Goal: Task Accomplishment & Management: Use online tool/utility

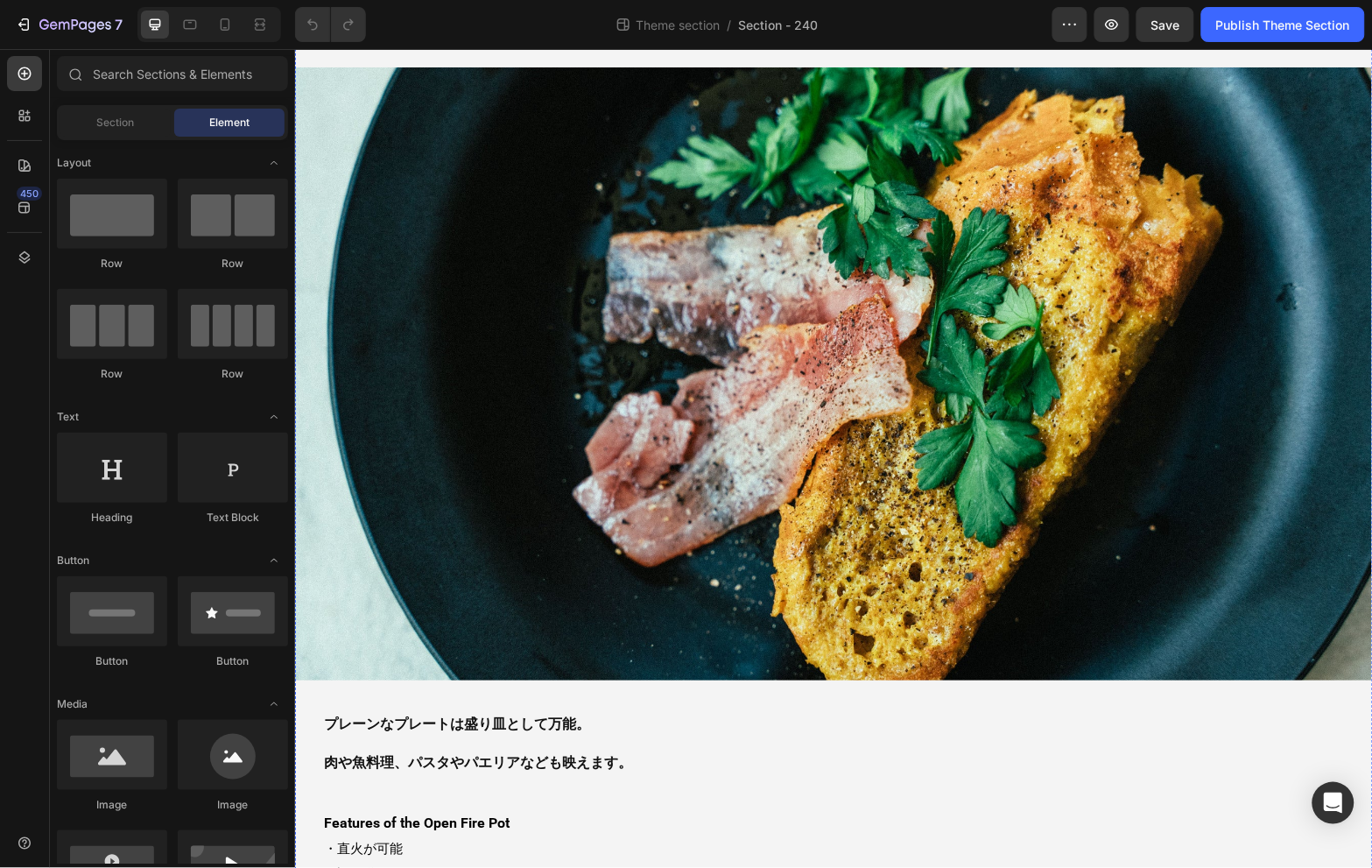
scroll to position [293, 0]
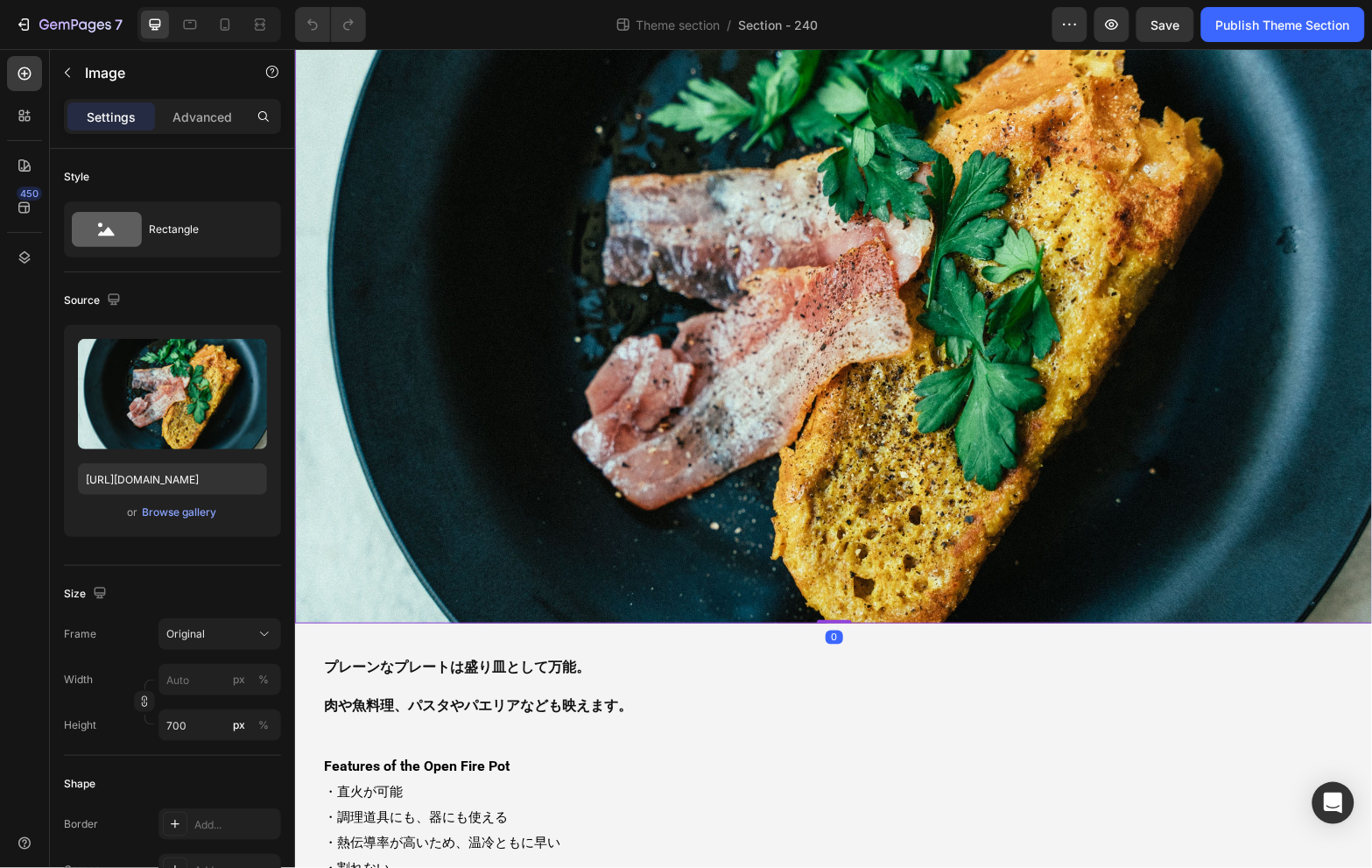
click at [846, 230] on img at bounding box center [833, 316] width 1078 height 613
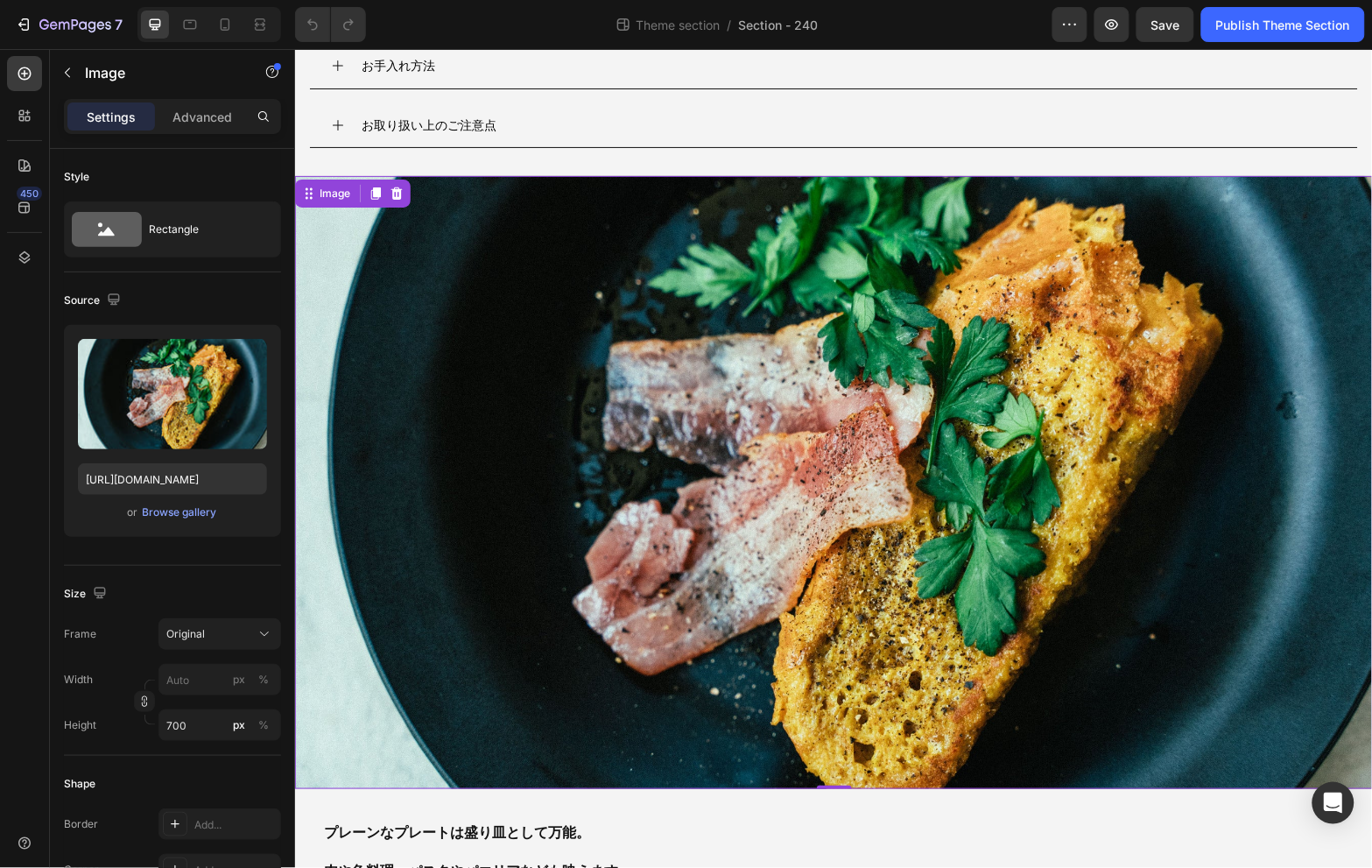
scroll to position [0, 0]
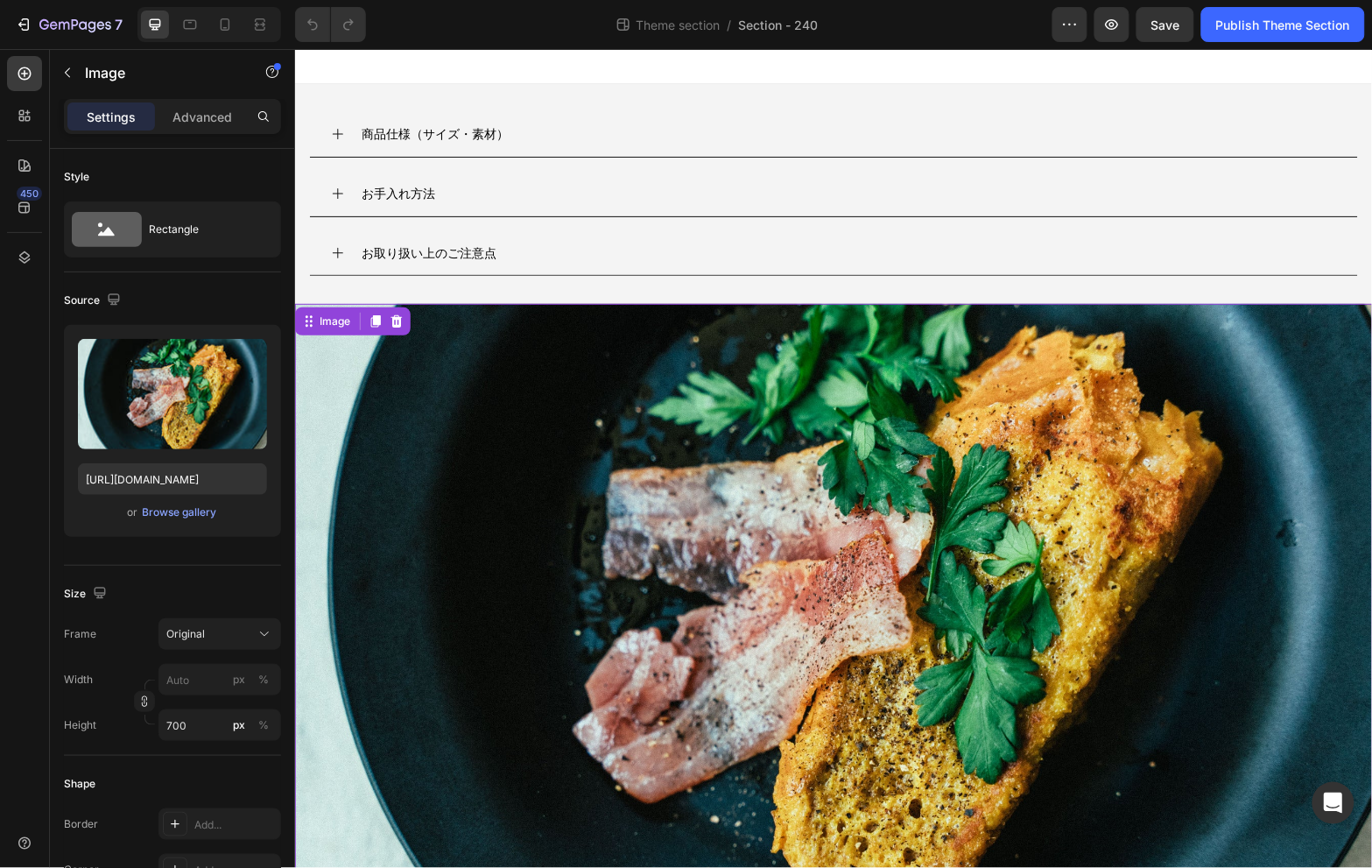
click at [721, 448] on img at bounding box center [833, 609] width 1078 height 613
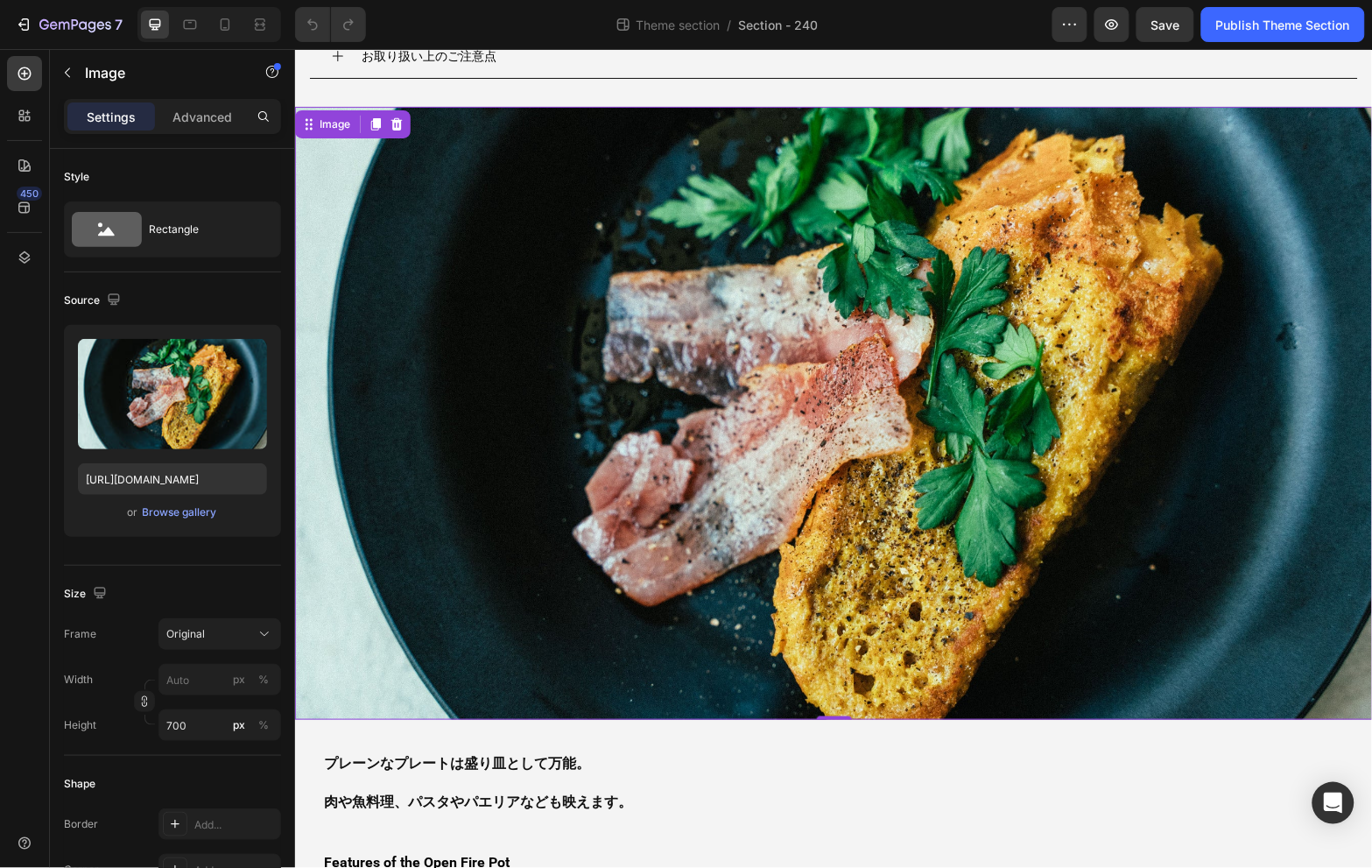
scroll to position [196, 0]
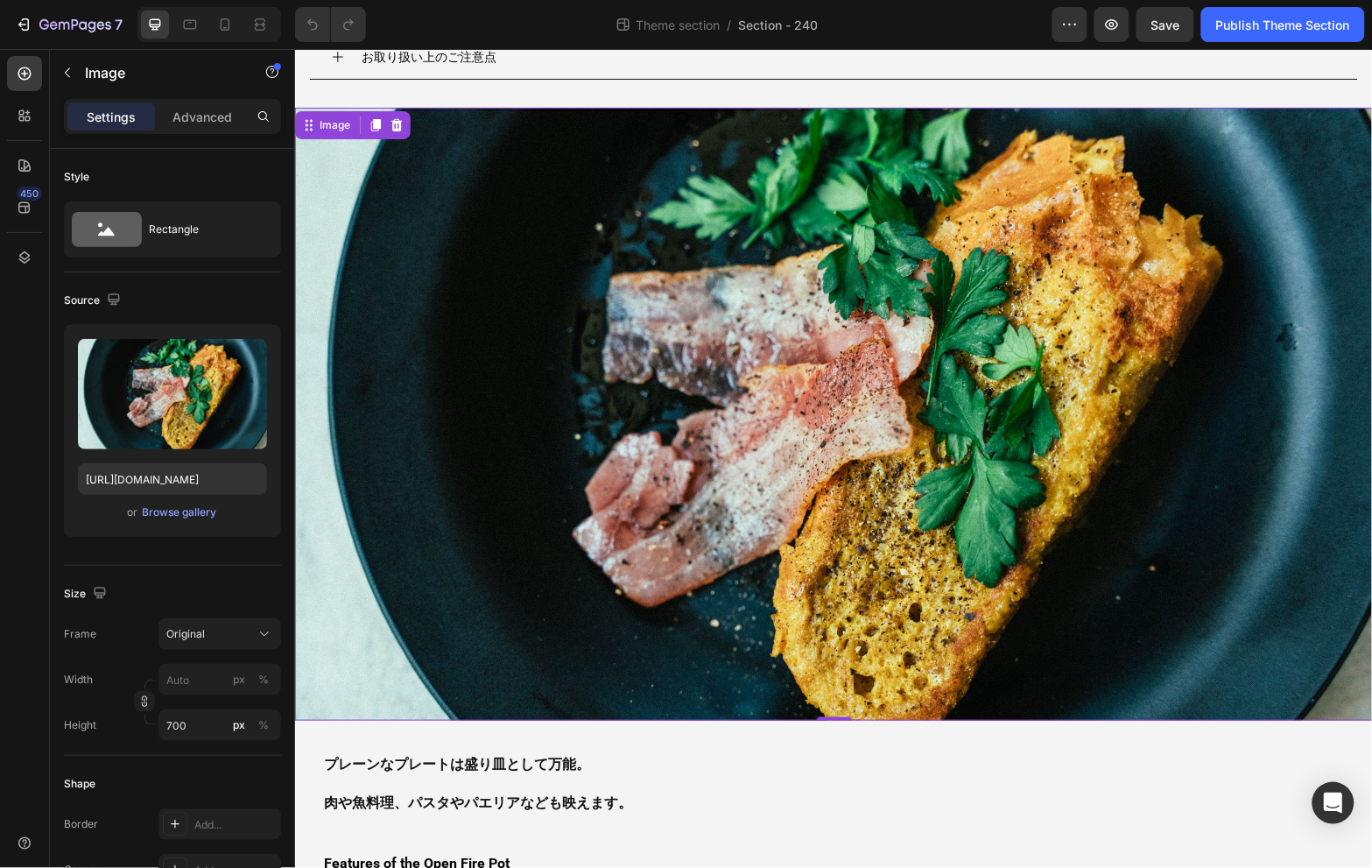
click at [788, 266] on img at bounding box center [833, 413] width 1078 height 613
click at [208, 485] on input "[URL][DOMAIN_NAME]" at bounding box center [172, 479] width 189 height 31
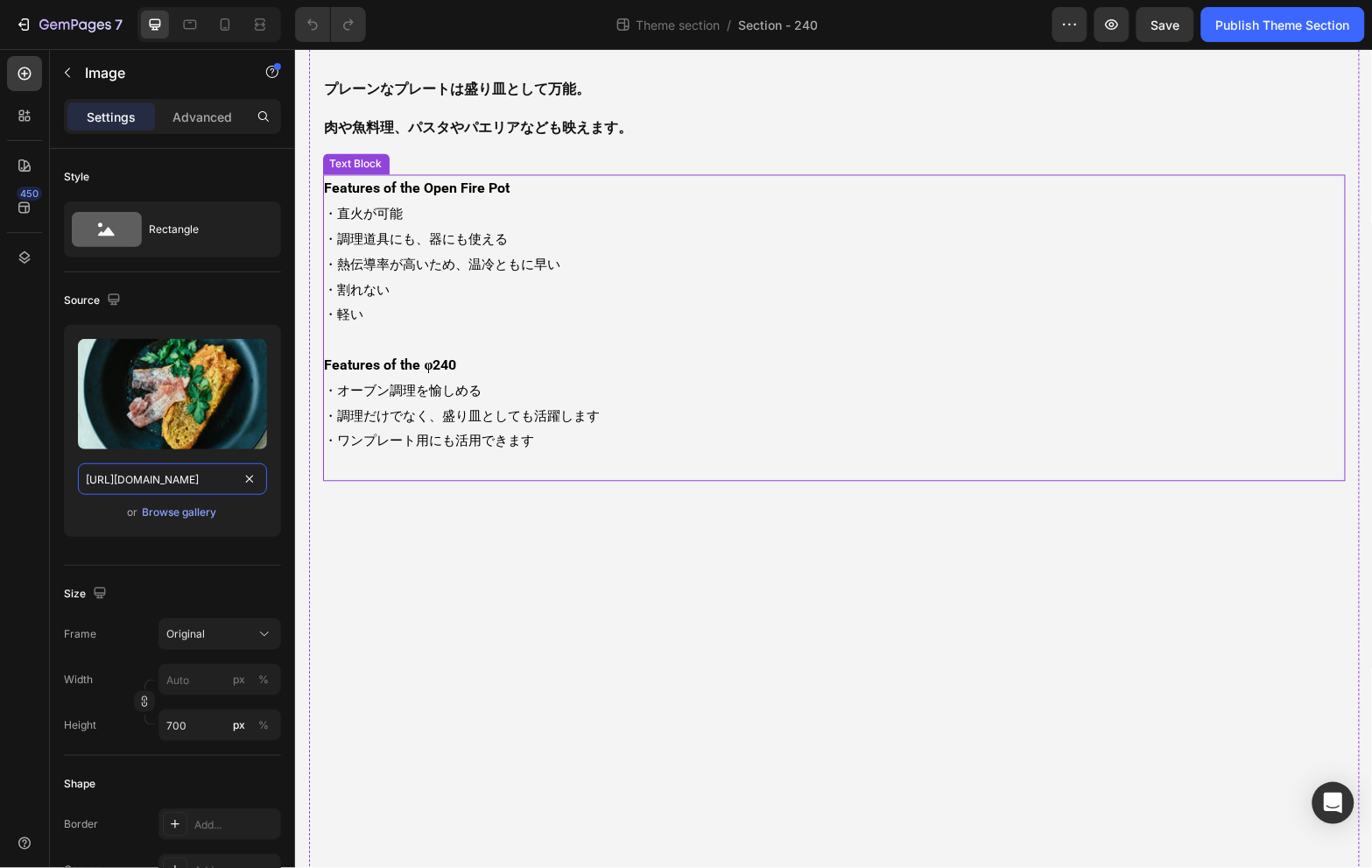
scroll to position [1144, 0]
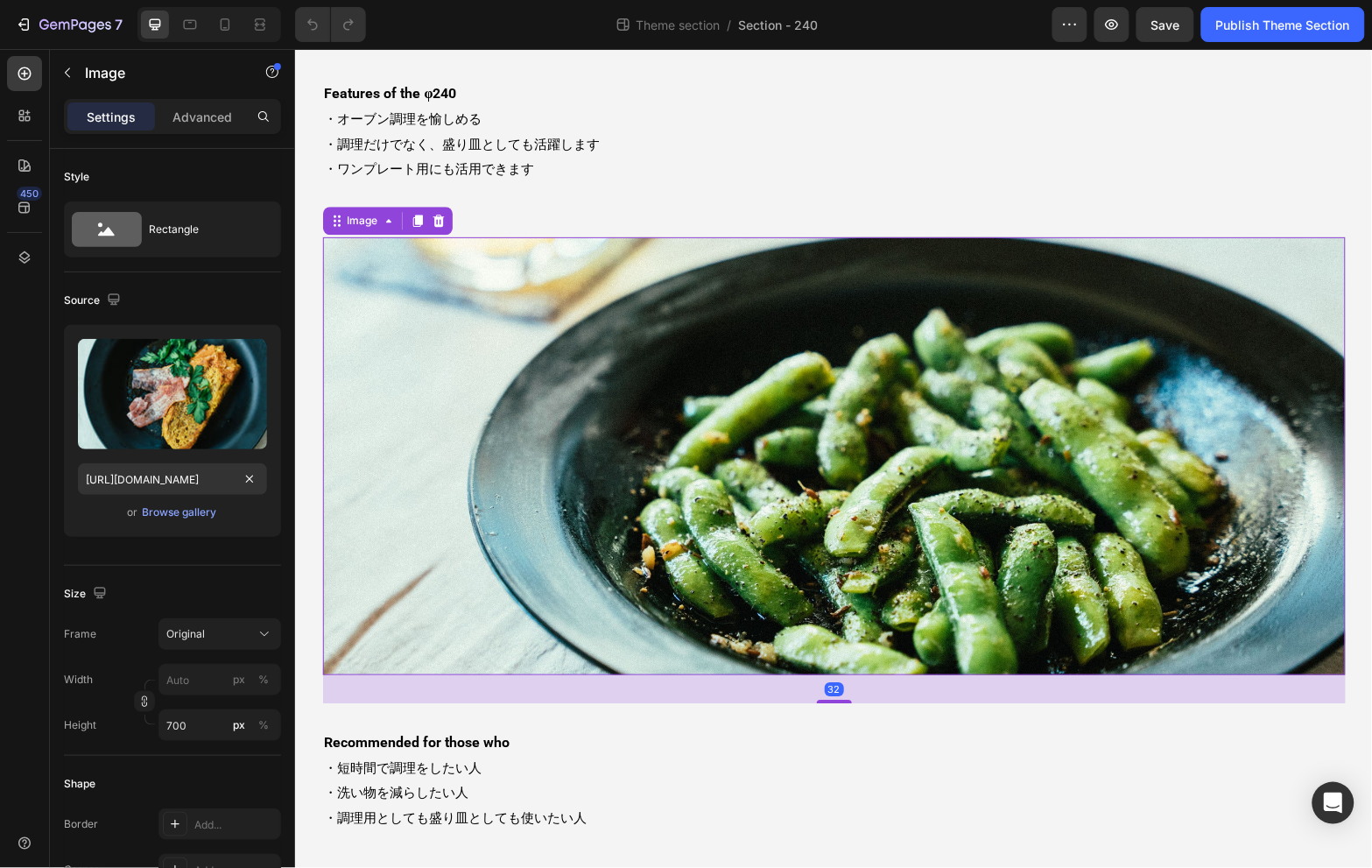
click at [675, 524] on img at bounding box center [834, 455] width 1023 height 437
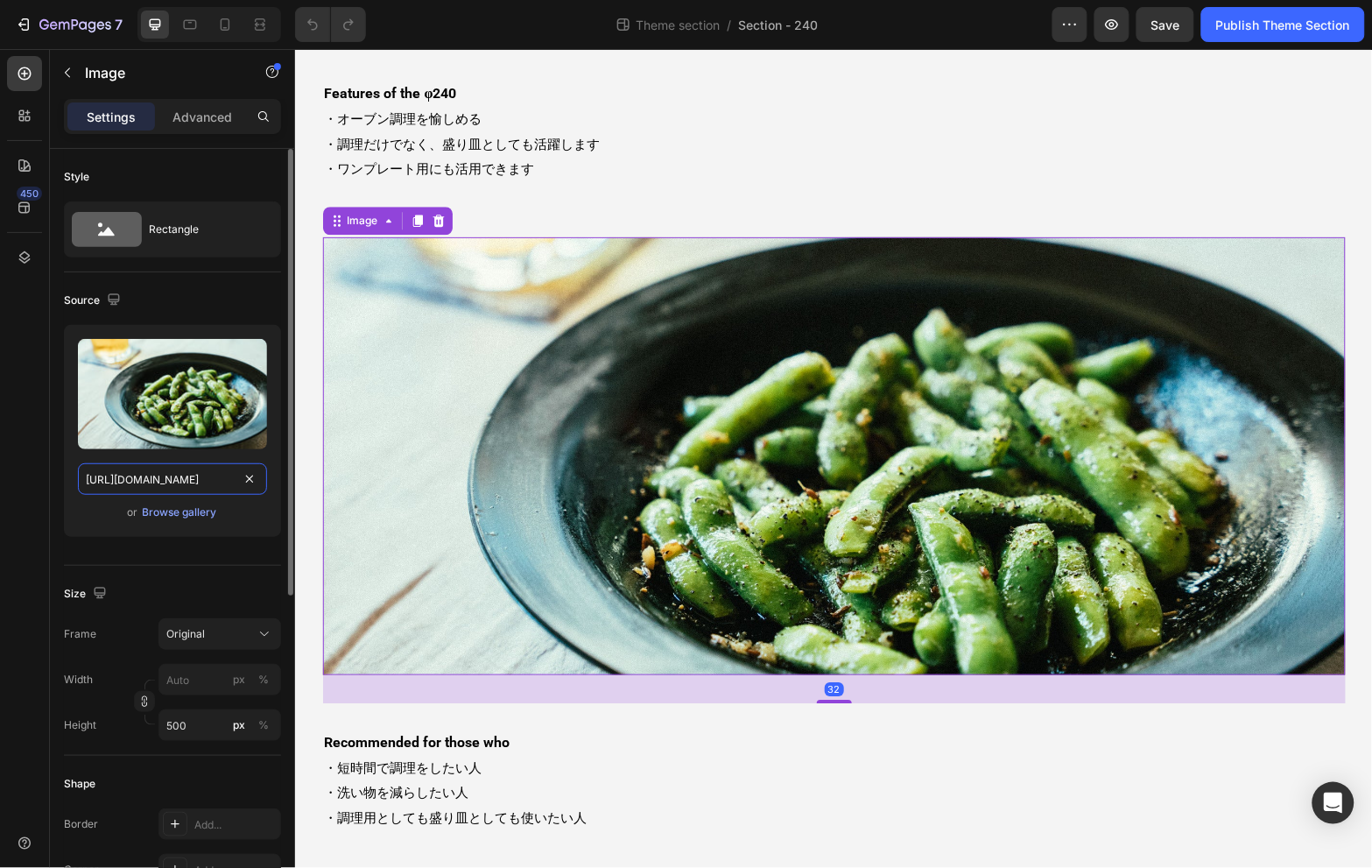
click at [186, 486] on input "[URL][DOMAIN_NAME]" at bounding box center [172, 479] width 189 height 31
click at [221, 28] on icon at bounding box center [226, 25] width 10 height 12
type input "230"
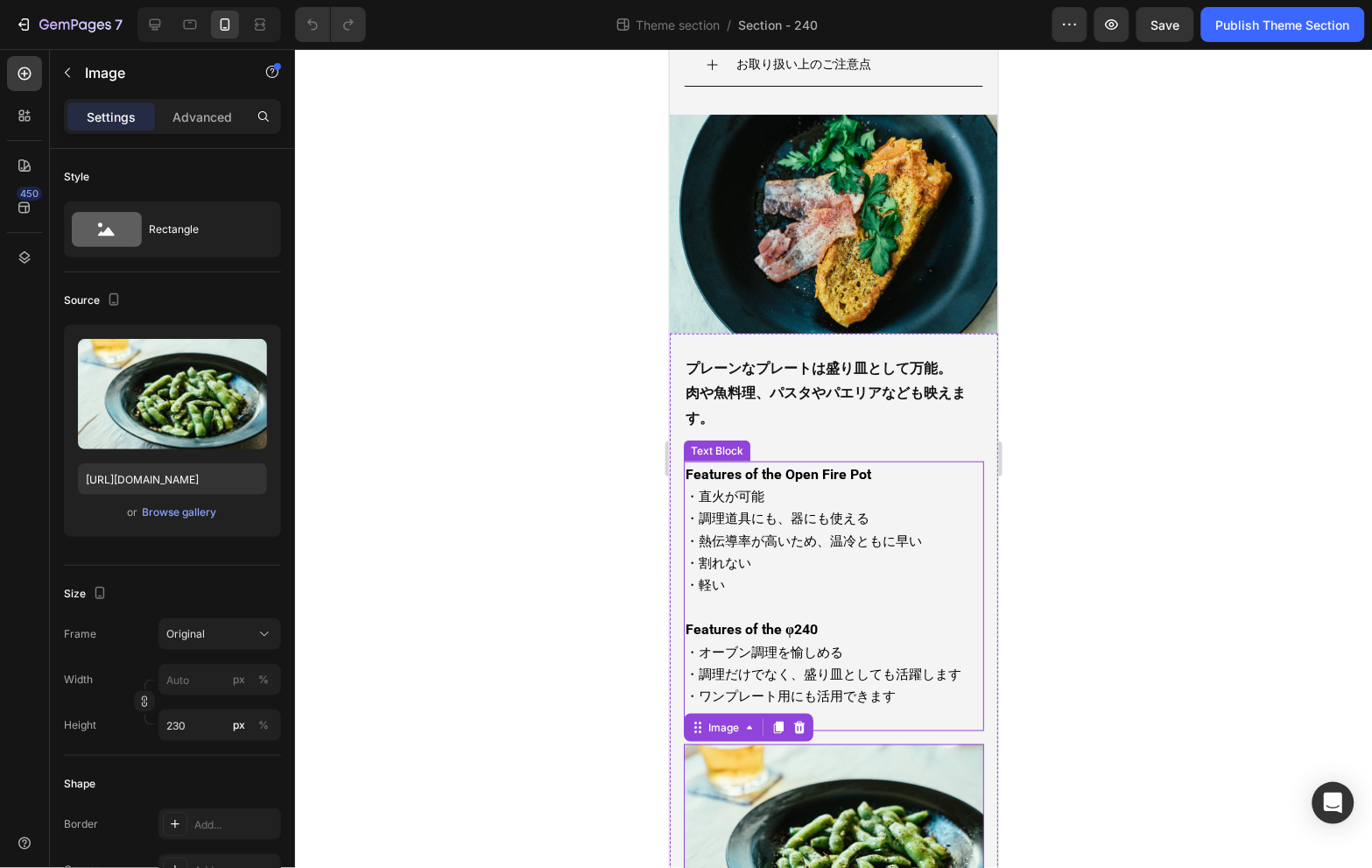
scroll to position [80, 0]
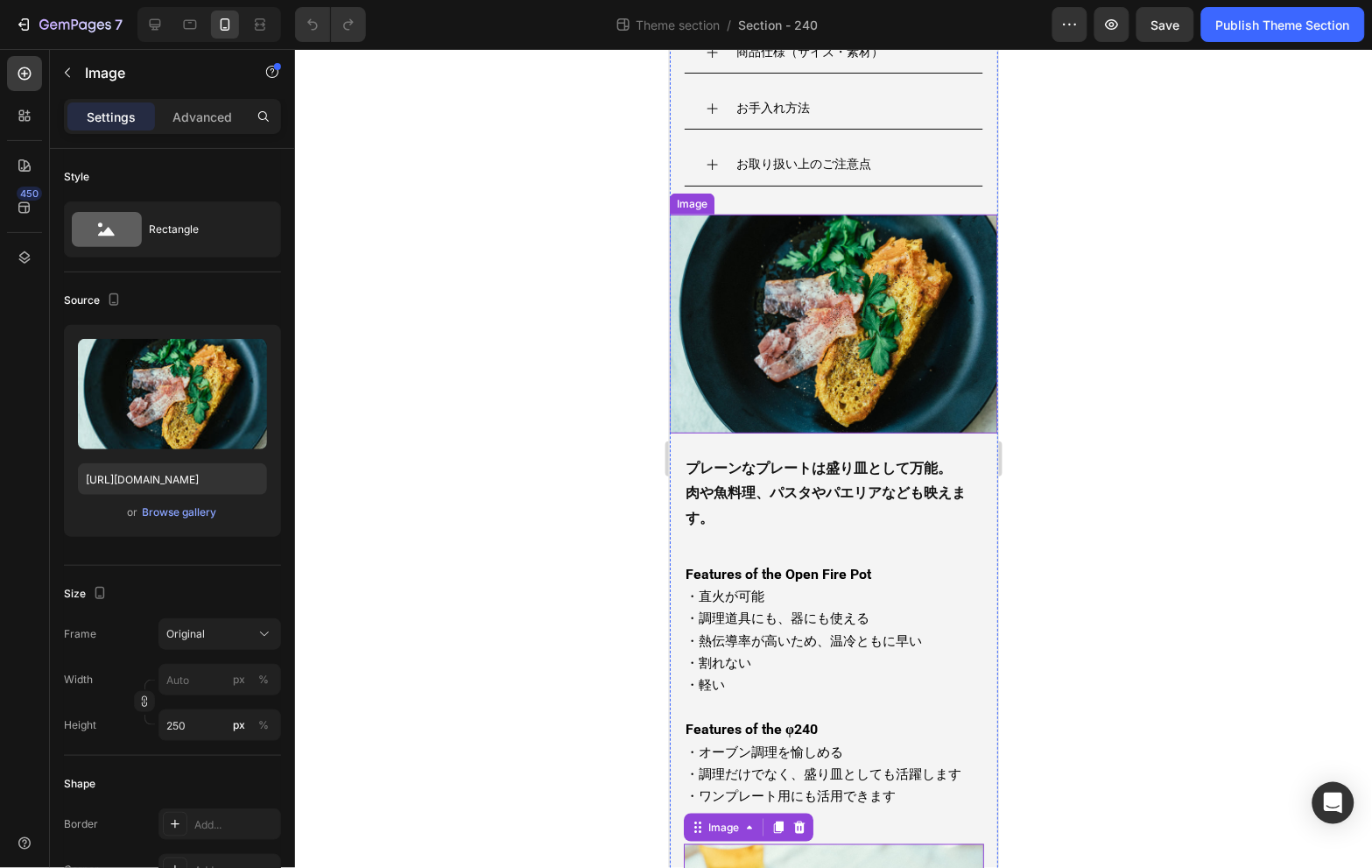
click at [840, 332] on img at bounding box center [833, 323] width 329 height 219
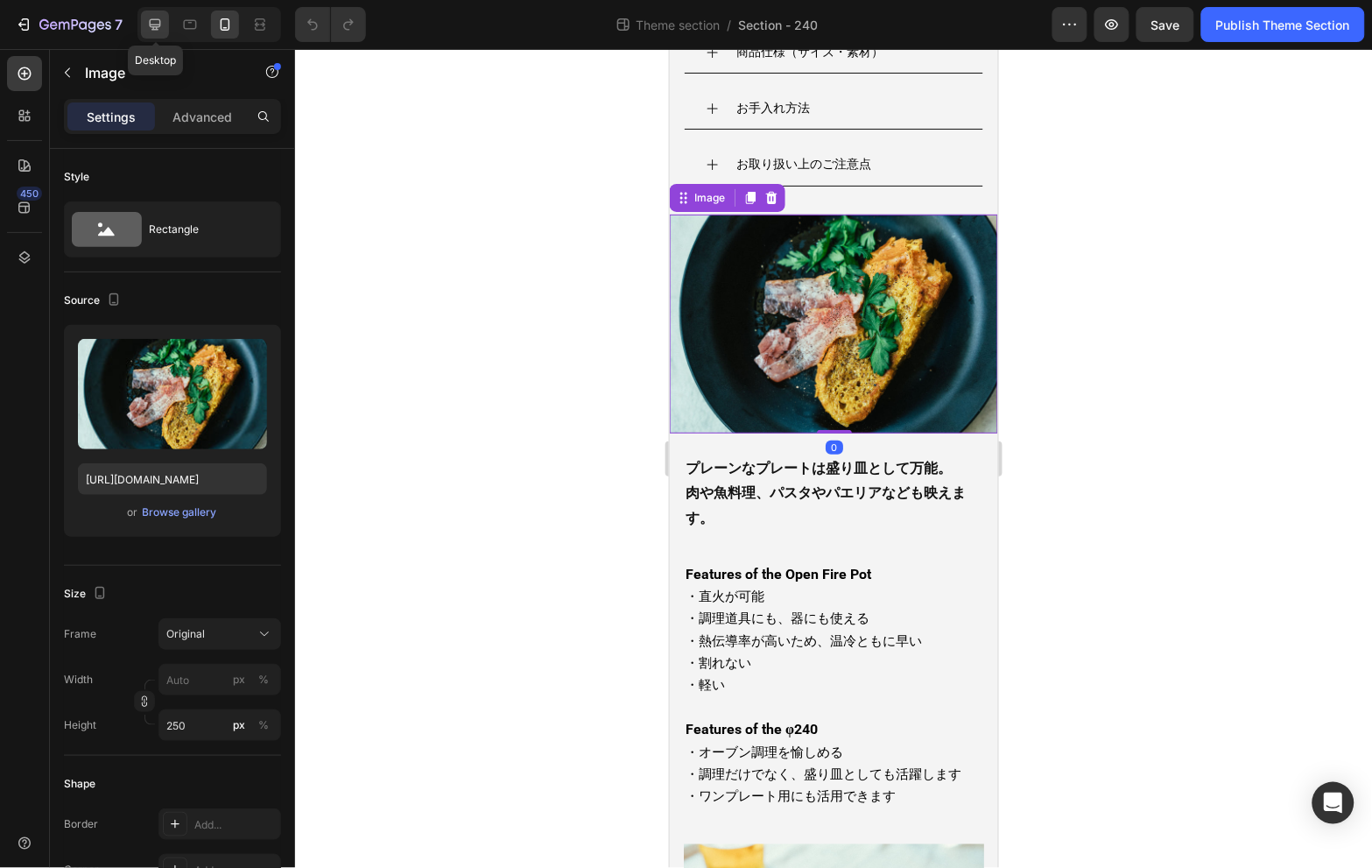
click at [151, 21] on icon at bounding box center [155, 25] width 18 height 18
type input "700"
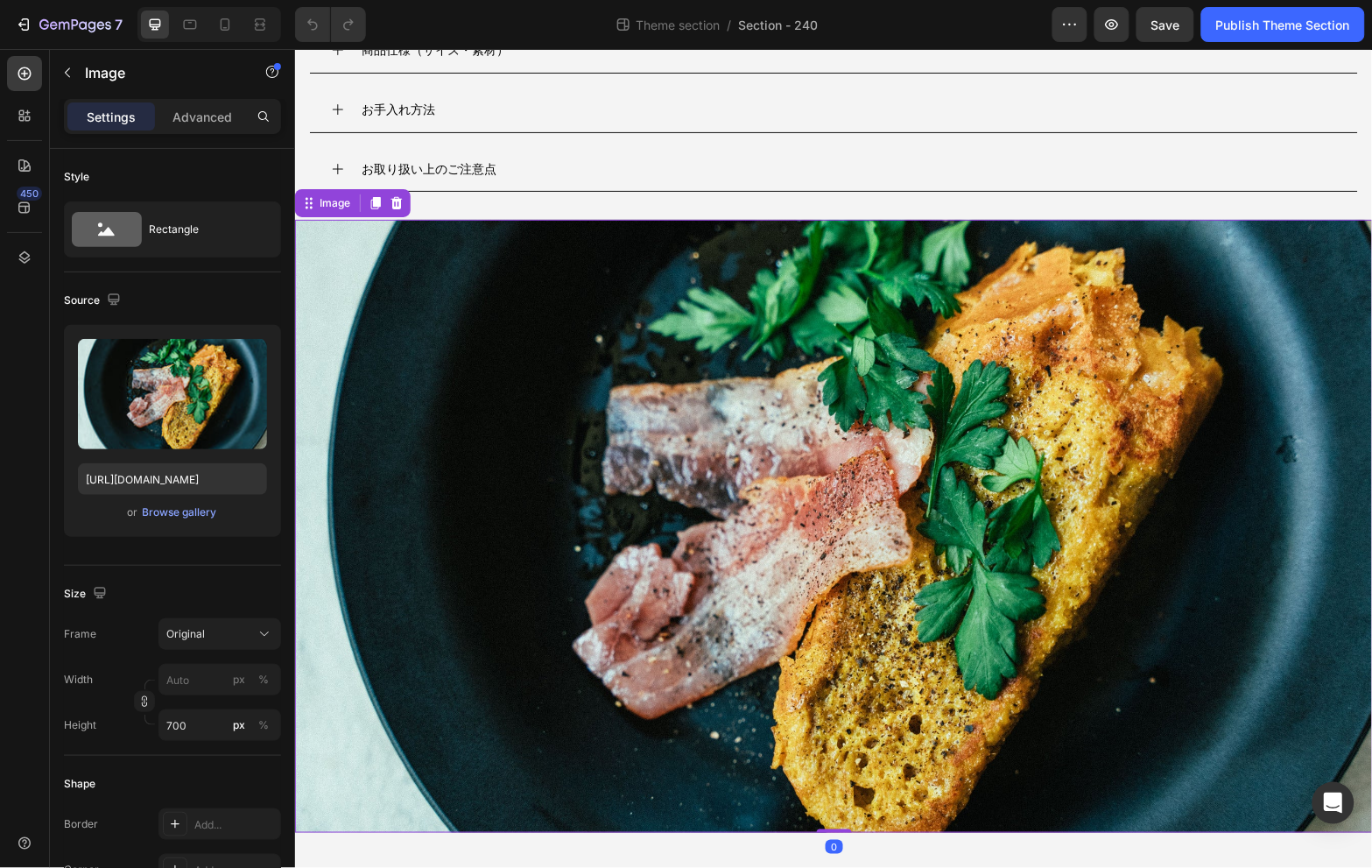
scroll to position [194, 0]
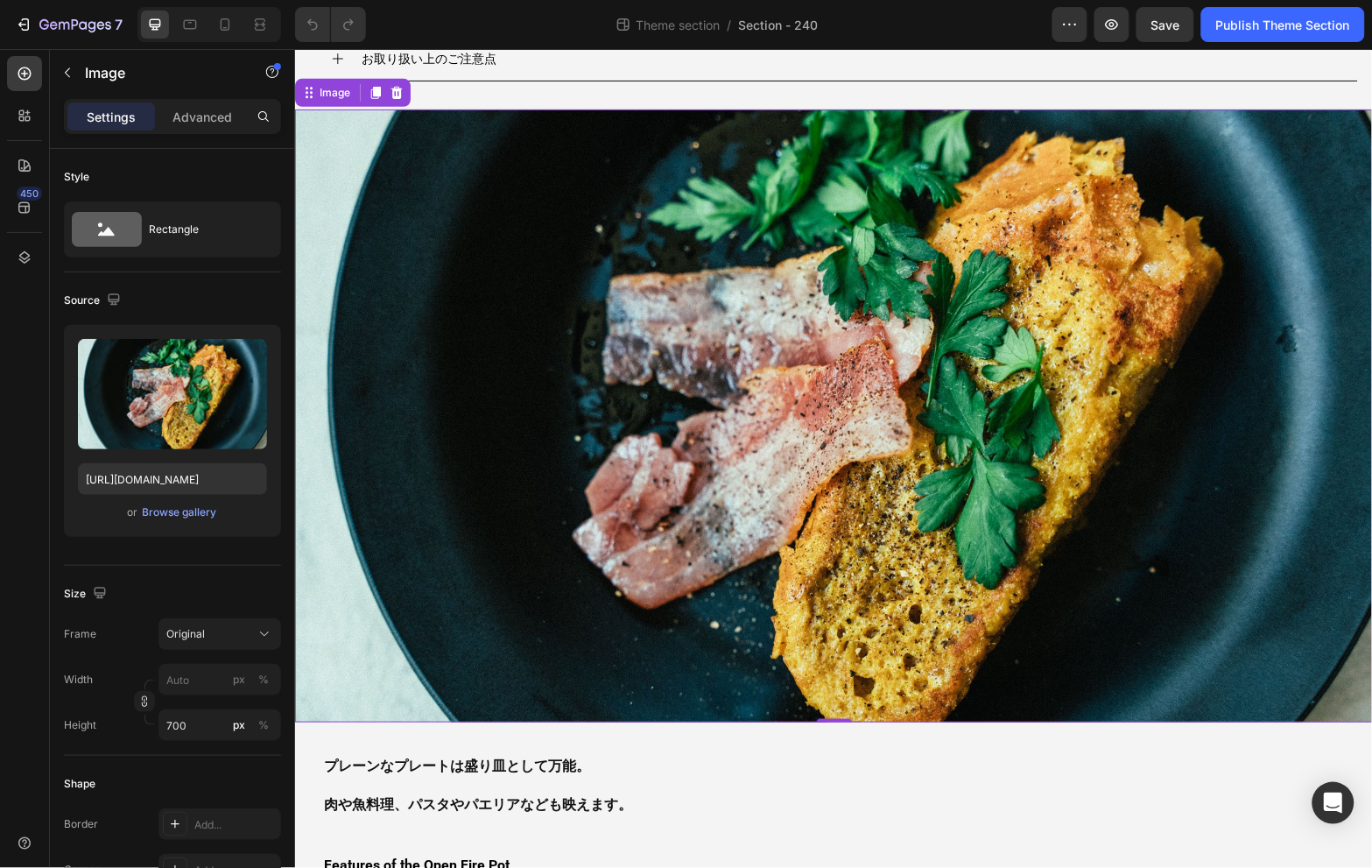
click at [788, 409] on img at bounding box center [833, 415] width 1078 height 613
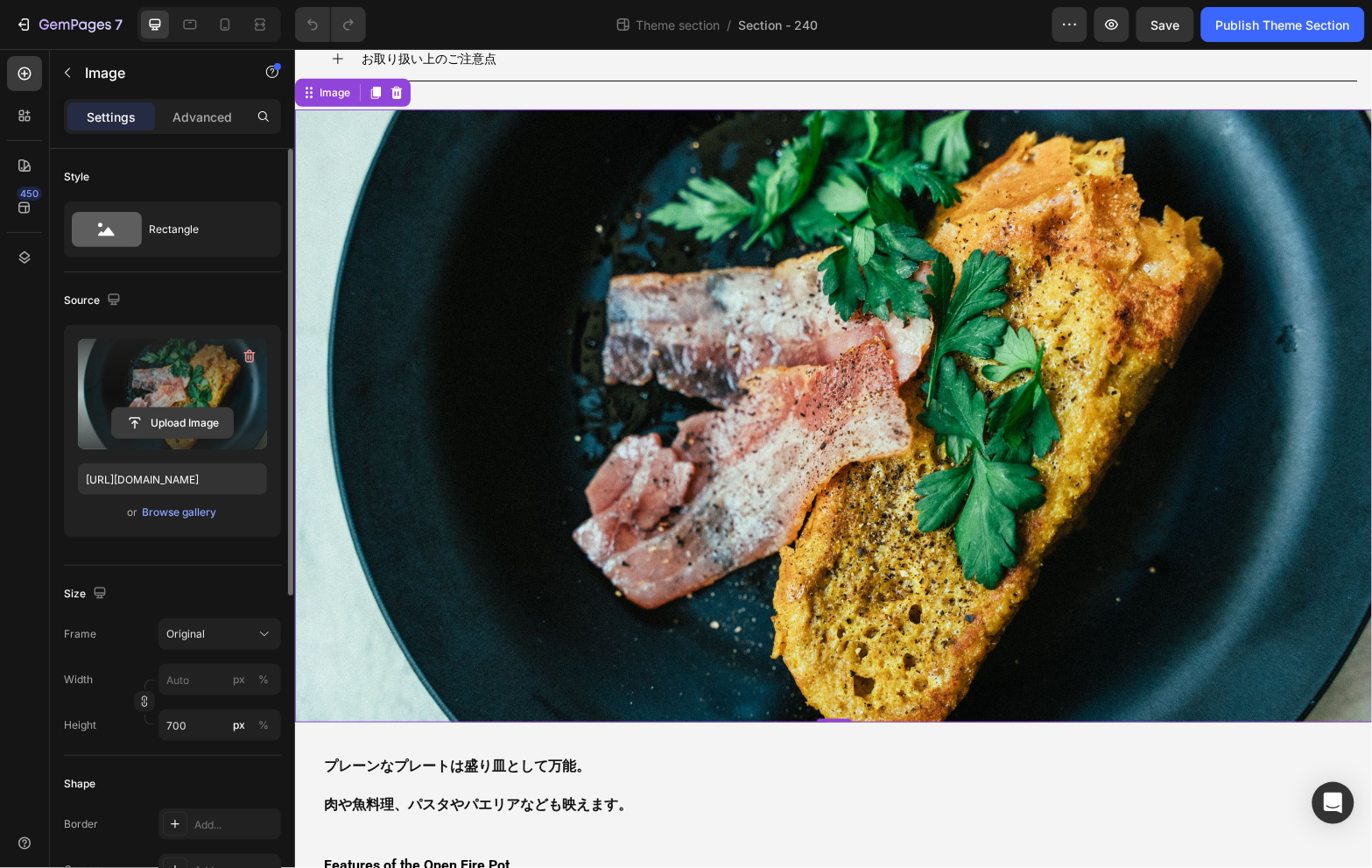
click at [179, 414] on input "file" at bounding box center [172, 423] width 121 height 29
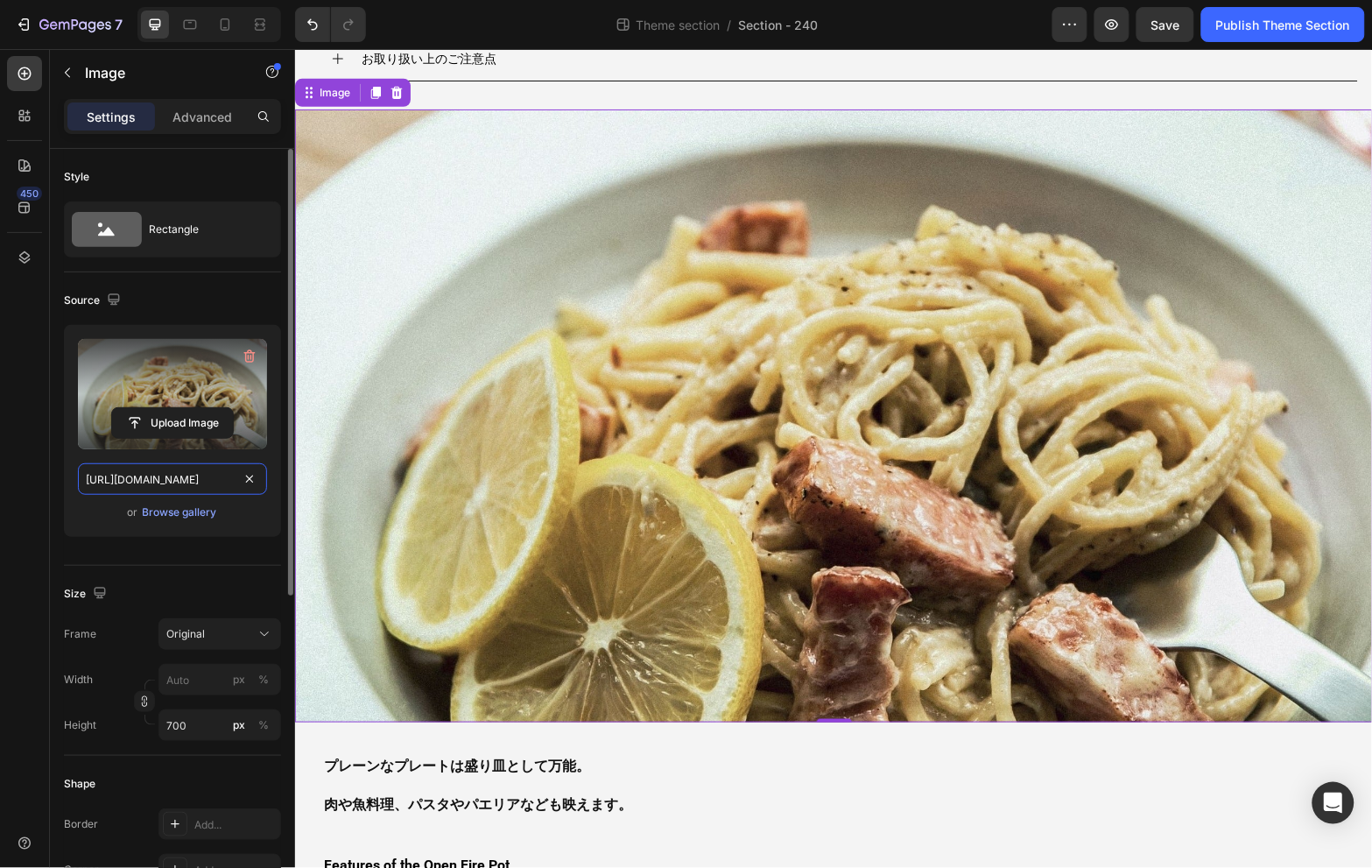
click at [190, 476] on input "[URL][DOMAIN_NAME]" at bounding box center [172, 479] width 189 height 31
click at [220, 28] on icon at bounding box center [225, 25] width 18 height 18
type input "[URL][DOMAIN_NAME]"
type input "250"
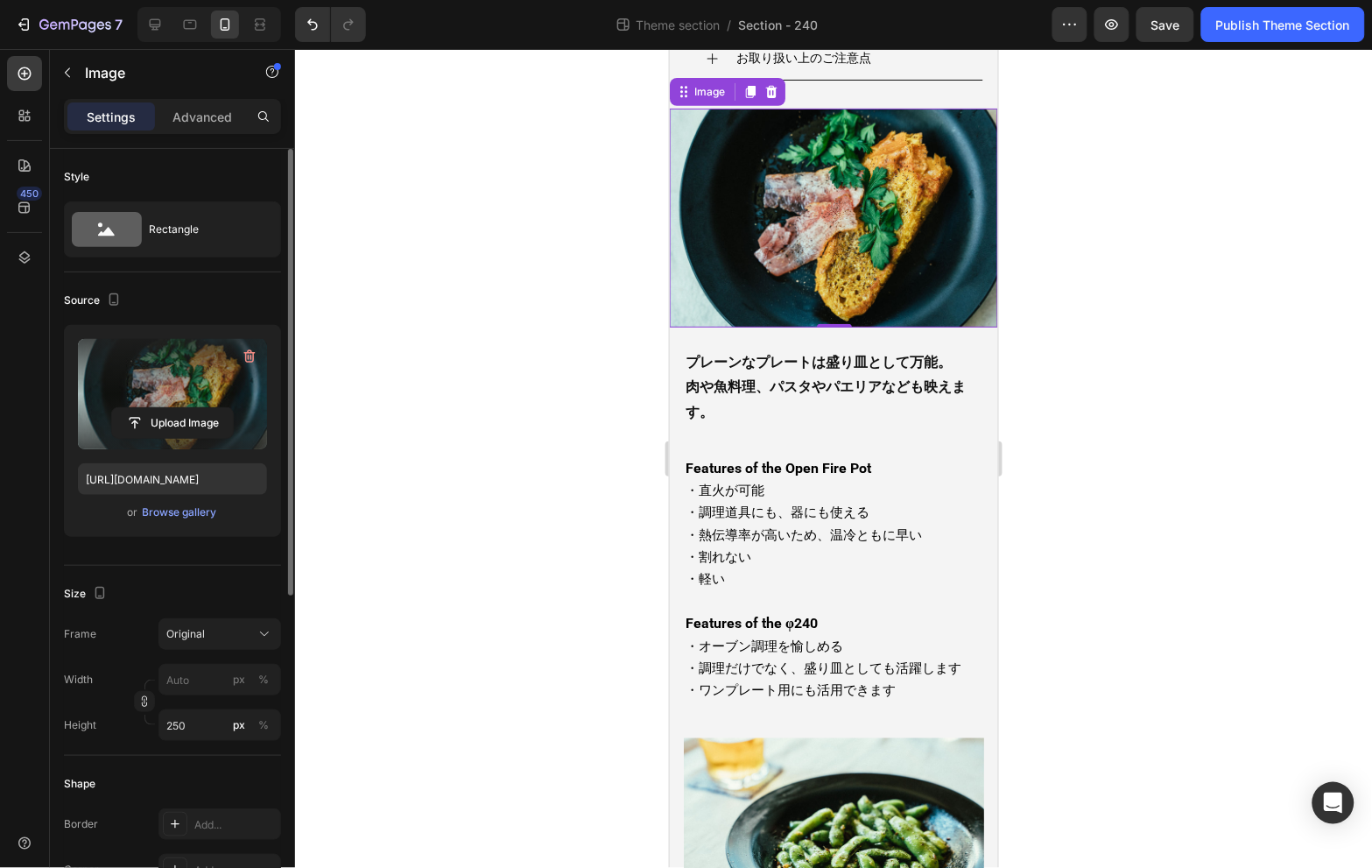
scroll to position [184, 0]
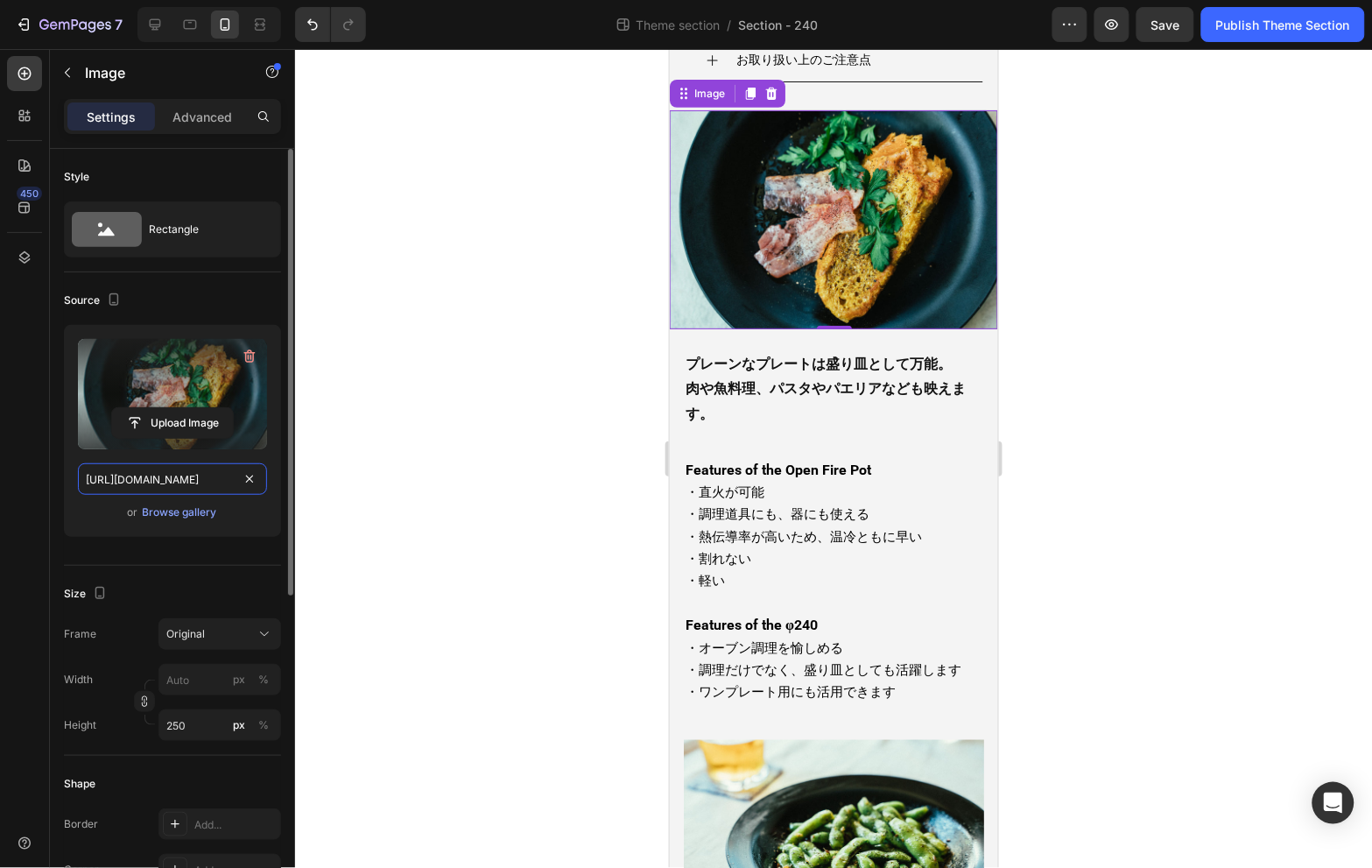
click at [176, 479] on input "[URL][DOMAIN_NAME]" at bounding box center [172, 479] width 189 height 31
paste input "9189a915-88a1-4bc4-a3d2-31d72a909bdf"
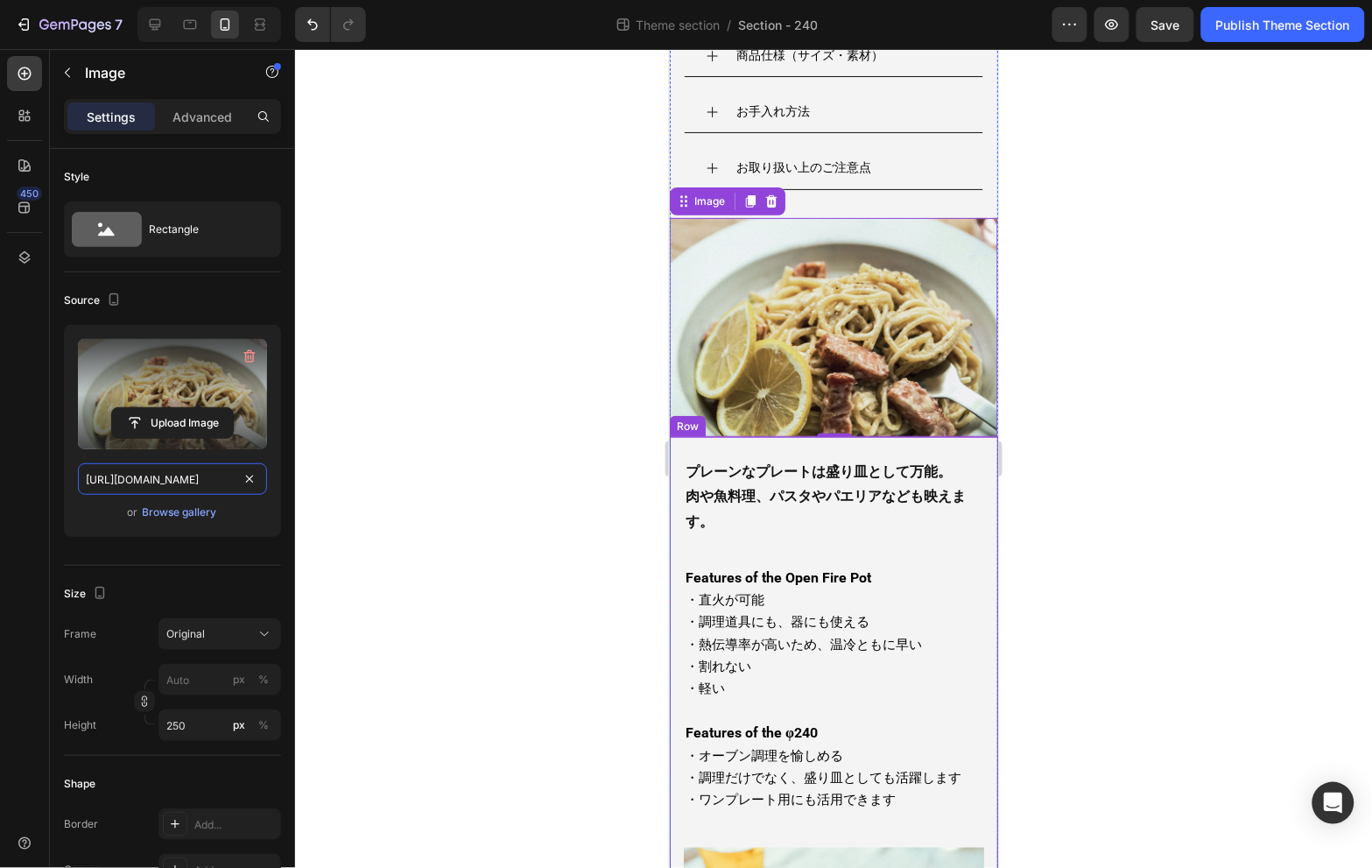
scroll to position [0, 0]
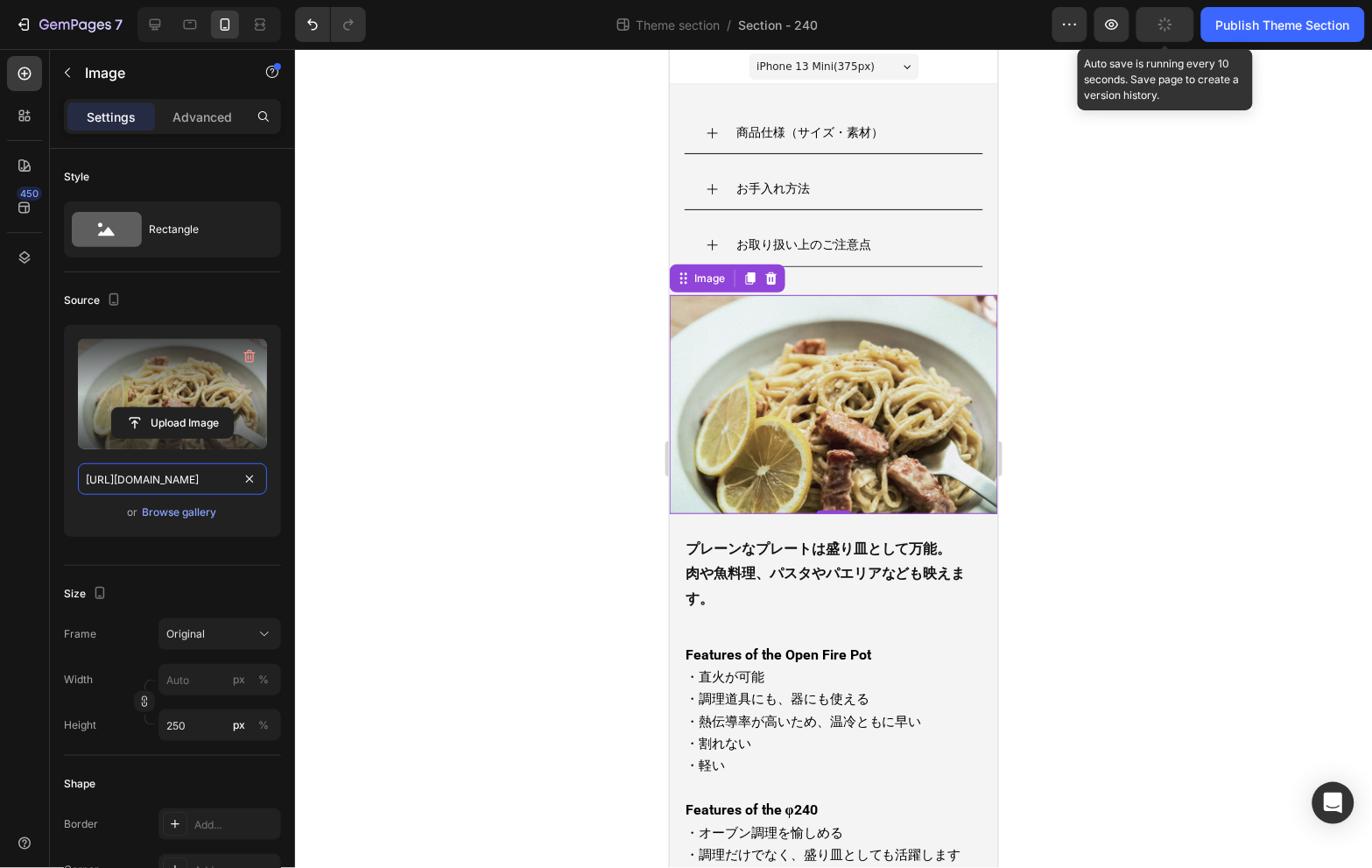
type input "[URL][DOMAIN_NAME]"
click at [1167, 30] on div "button" at bounding box center [1165, 25] width 14 height 14
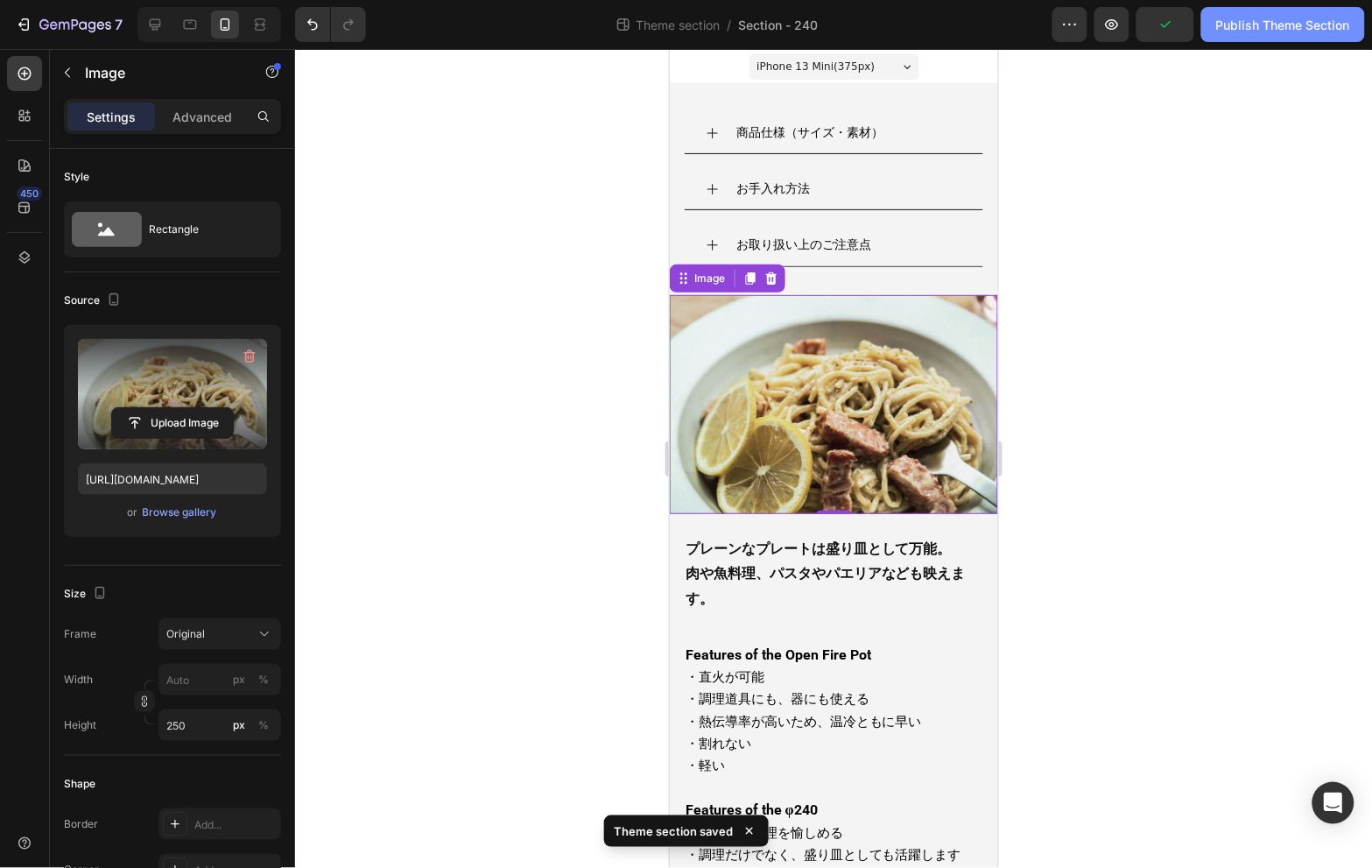
click at [1299, 31] on div "Publish Theme Section" at bounding box center [1283, 25] width 134 height 19
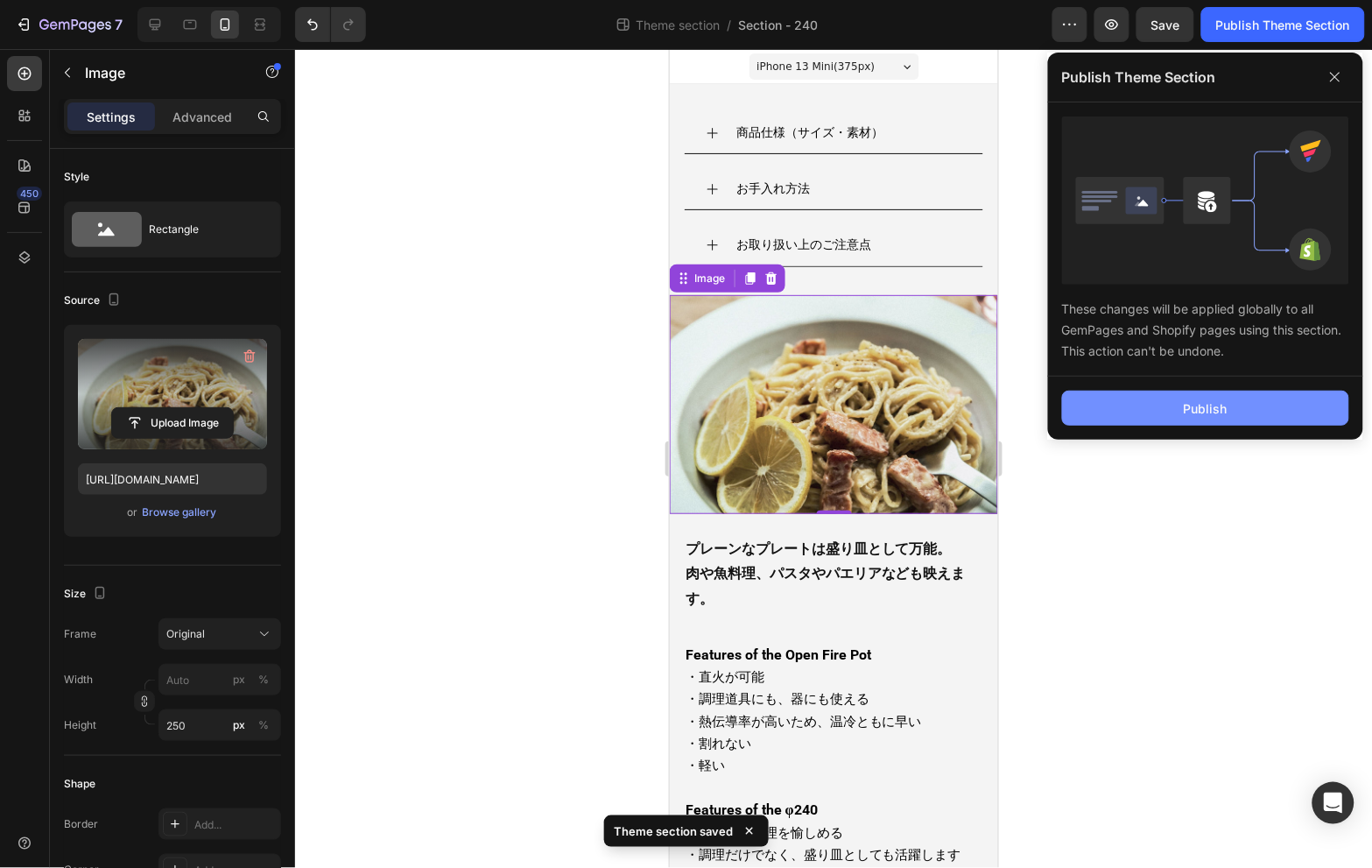
click at [1210, 406] on div "Publish" at bounding box center [1205, 408] width 44 height 19
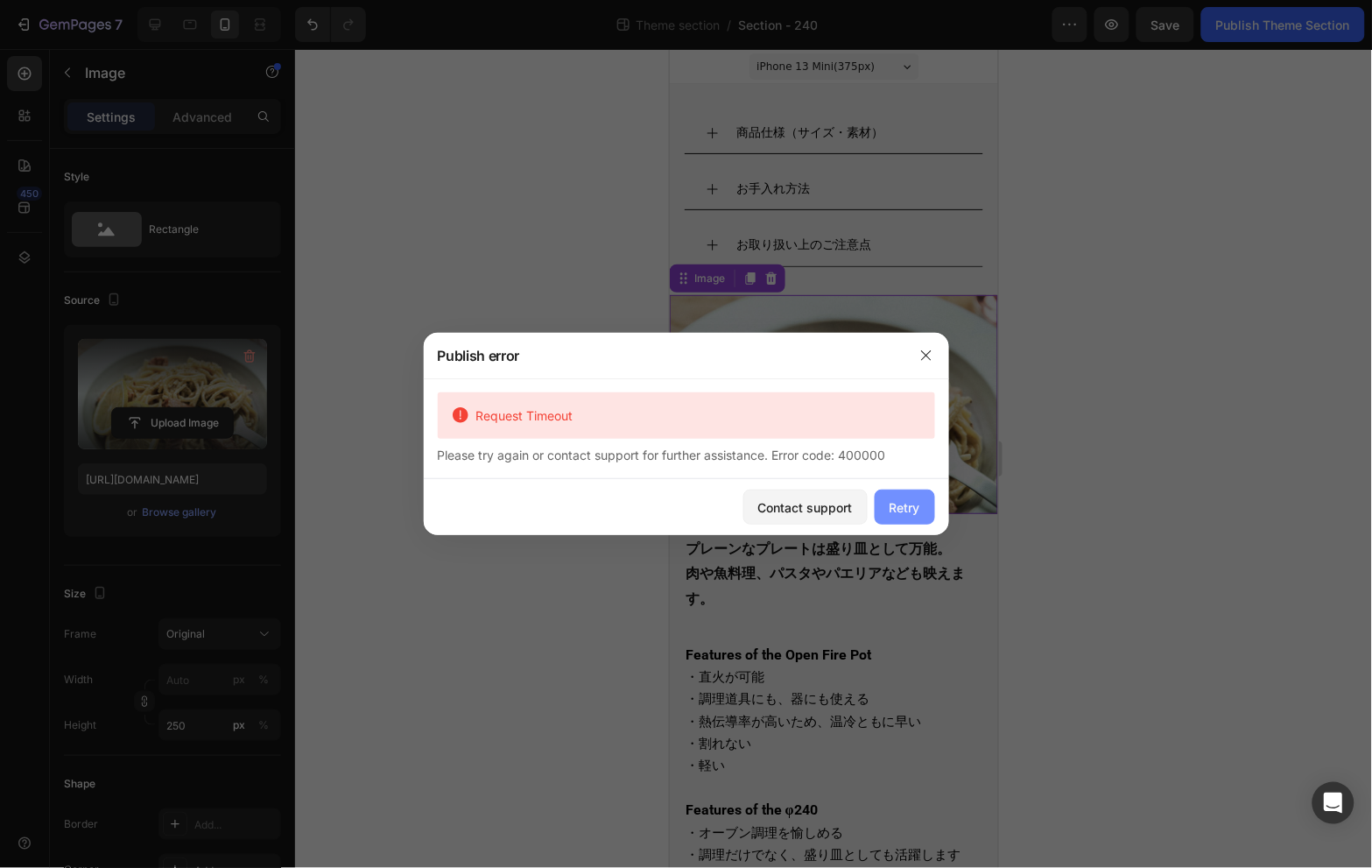
click at [900, 509] on div "Retry" at bounding box center [904, 507] width 30 height 19
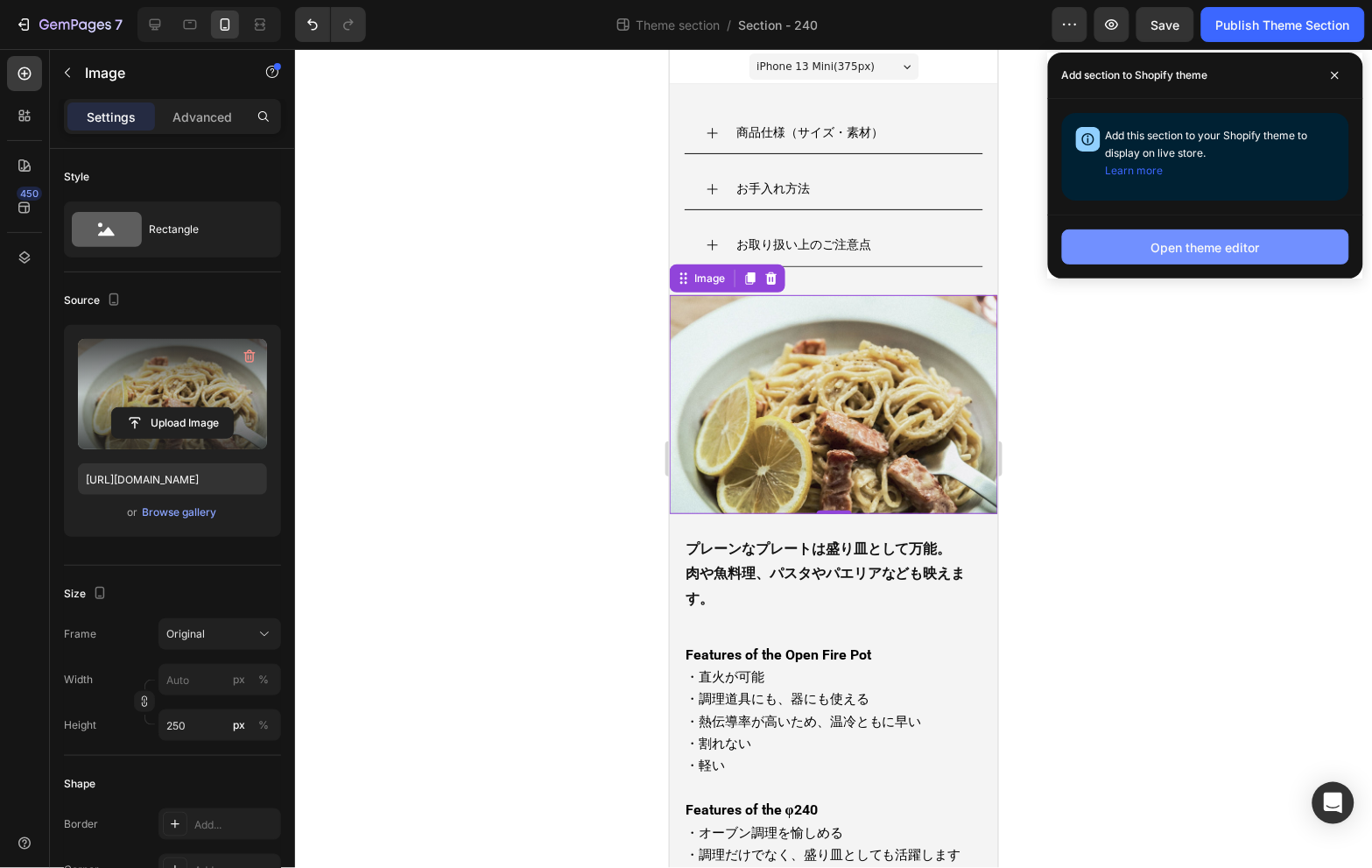
click at [1222, 247] on div "Open theme editor" at bounding box center [1205, 247] width 109 height 19
